Goal: Task Accomplishment & Management: Complete application form

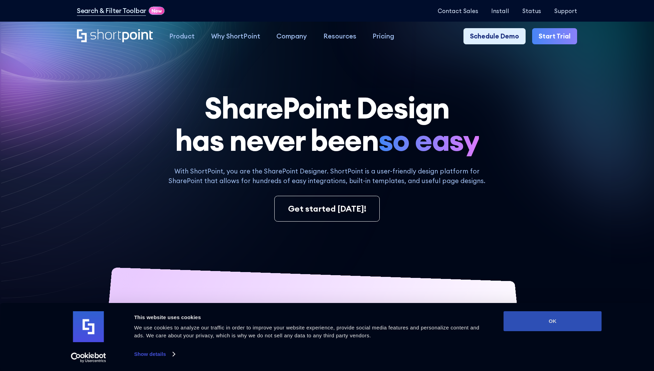
click at [552, 321] on button "OK" at bounding box center [553, 321] width 98 height 20
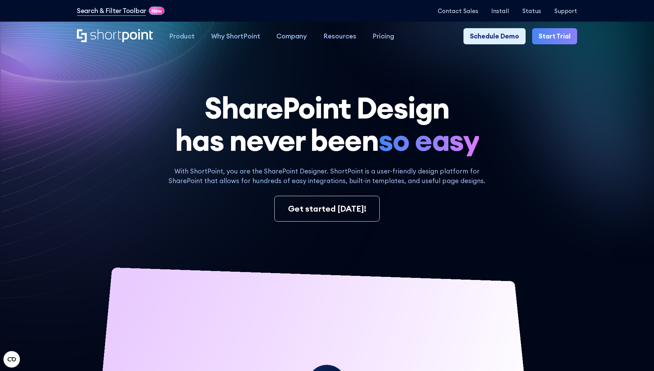
click at [557, 36] on link "Start Trial" at bounding box center [554, 36] width 45 height 16
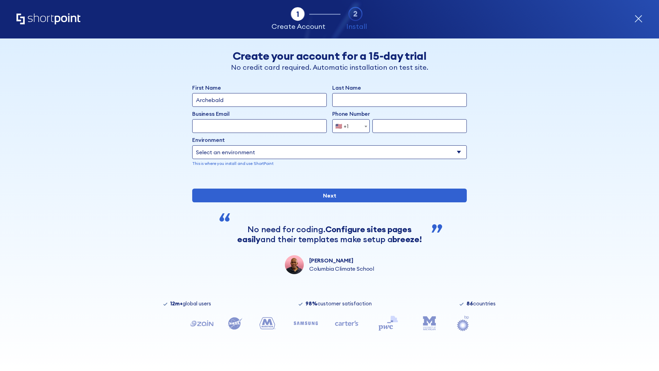
type input "Archebald"
type input "Berkuskv"
type input "2125556789"
select select "Microsoft 365"
type input "2125556789"
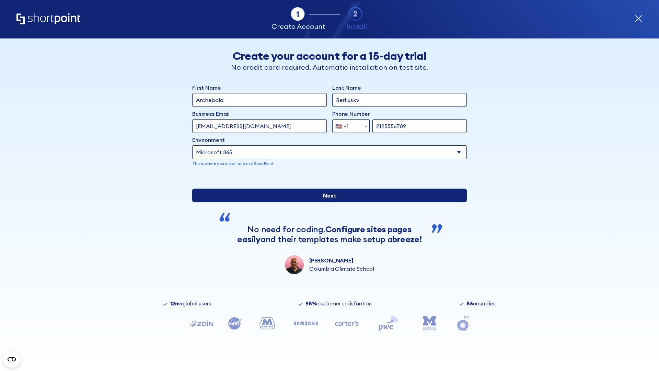
scroll to position [2, 0]
click at [327, 202] on input "Next" at bounding box center [329, 195] width 275 height 14
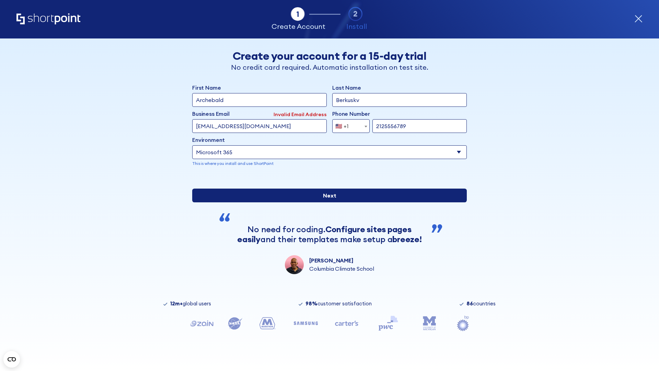
click at [327, 202] on input "Next" at bounding box center [329, 195] width 275 height 14
type input "[EMAIL_ADDRESS][DOMAIN_NAME]"
click at [327, 202] on input "Next" at bounding box center [329, 195] width 275 height 14
